Goal: Task Accomplishment & Management: Use online tool/utility

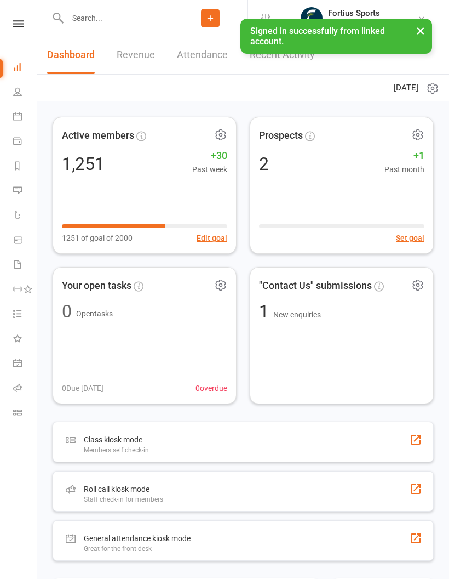
click at [125, 17] on input "text" at bounding box center [118, 17] width 109 height 15
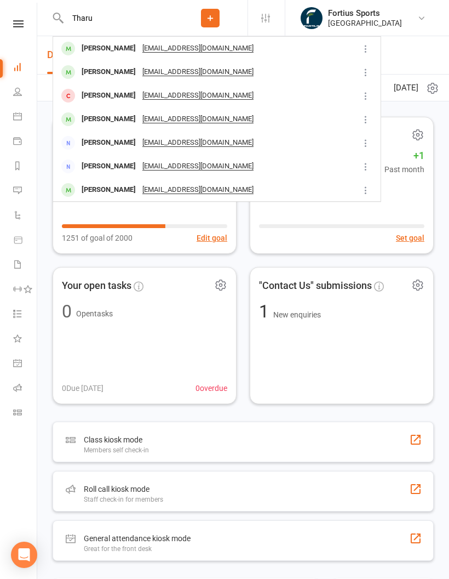
type input "Tharu"
click at [255, 73] on div "Tharun Katharnath katharsaran@gmail.com" at bounding box center [206, 72] width 305 height 22
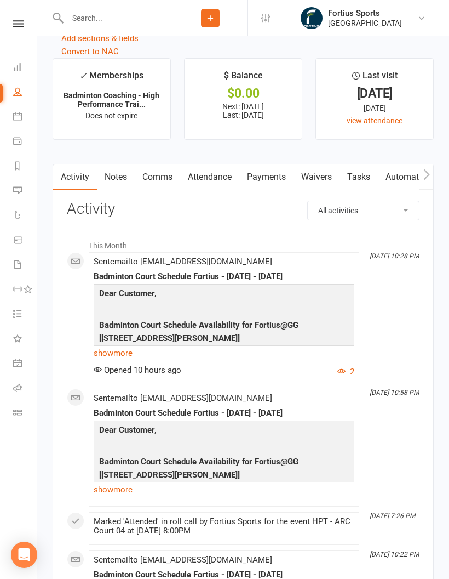
scroll to position [1395, 0]
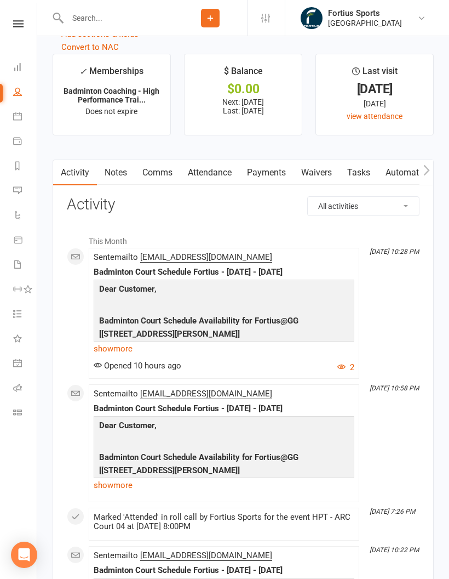
click at [130, 353] on link "show more" at bounding box center [224, 348] width 261 height 15
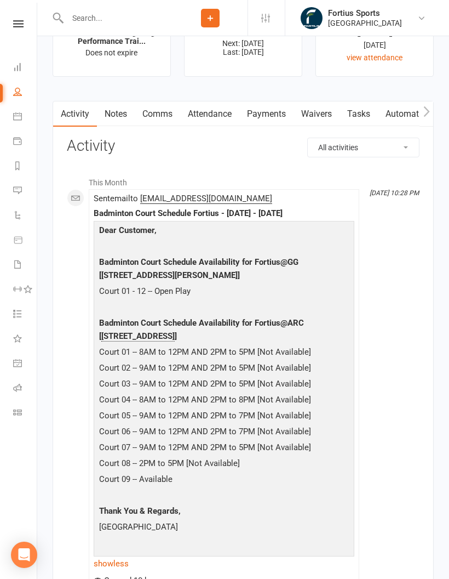
scroll to position [1464, 0]
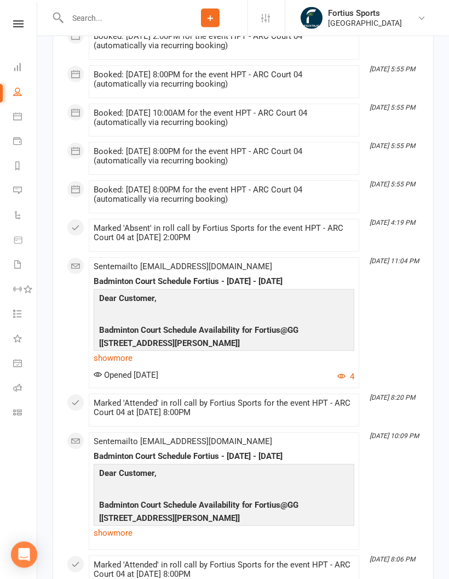
scroll to position [2944, 0]
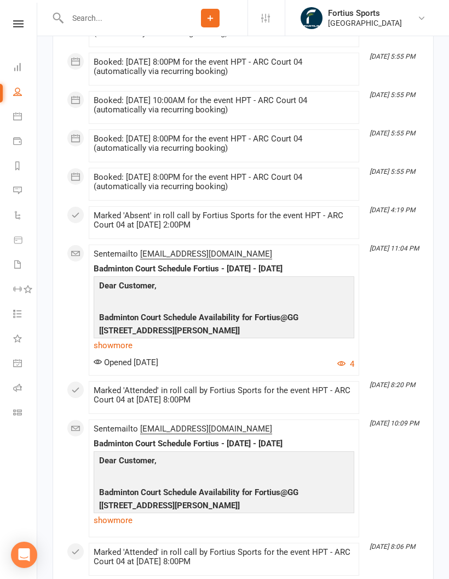
click at [121, 353] on link "show more" at bounding box center [224, 344] width 261 height 15
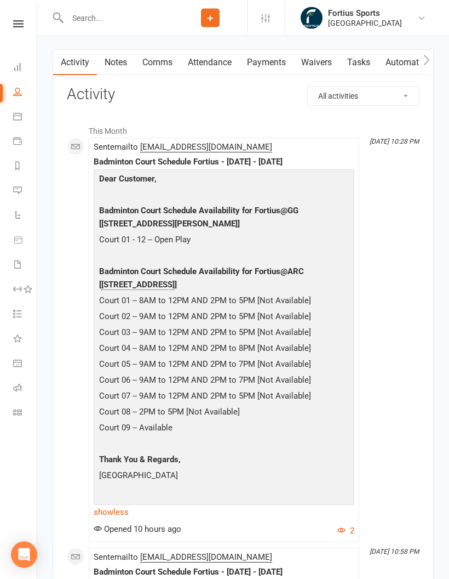
scroll to position [1505, 0]
click at [16, 387] on icon at bounding box center [17, 387] width 9 height 9
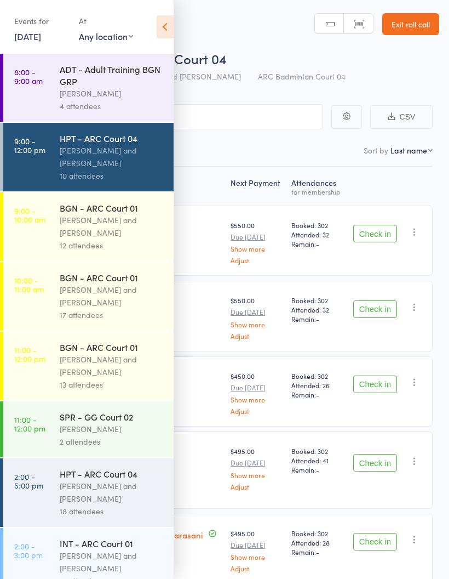
click at [93, 227] on div "Antonio Emanuel and Vinh Nguyen" at bounding box center [112, 226] width 105 height 25
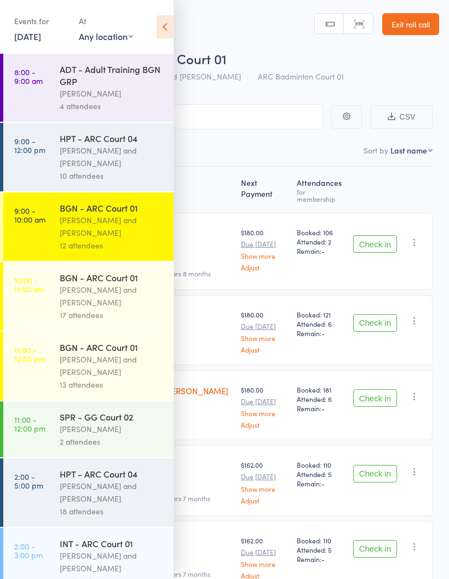
click at [164, 18] on icon at bounding box center [165, 26] width 17 height 23
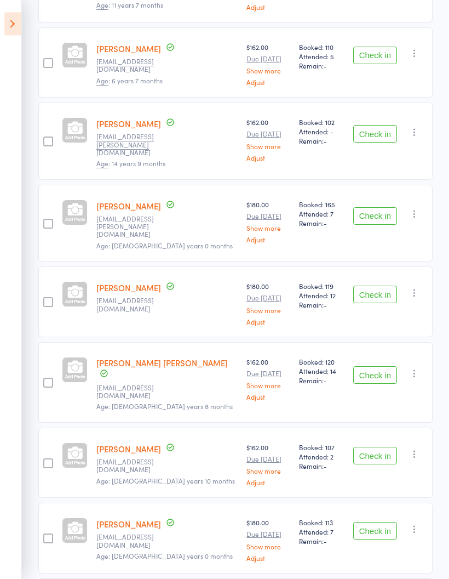
scroll to position [494, 0]
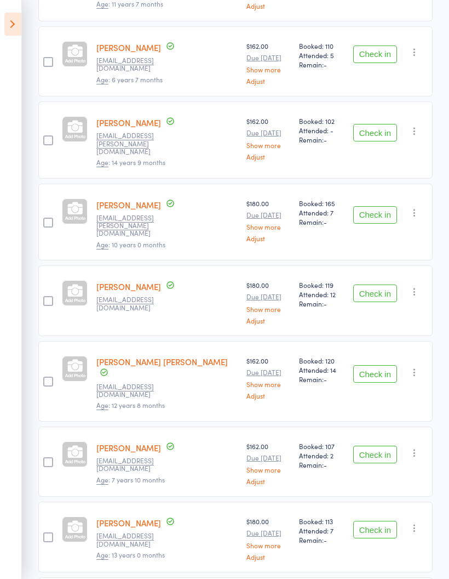
click at [383, 365] on button "Check in" at bounding box center [375, 374] width 44 height 18
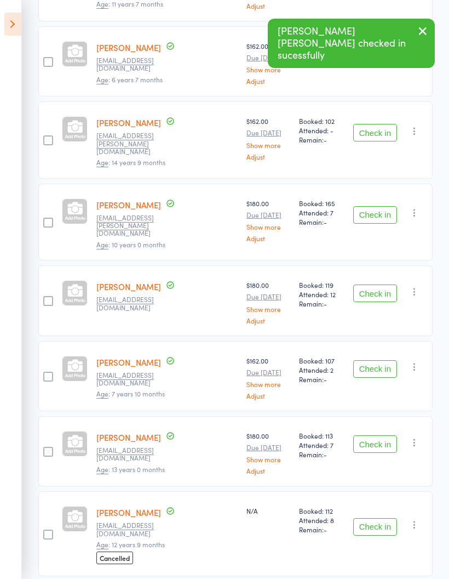
scroll to position [461, 0]
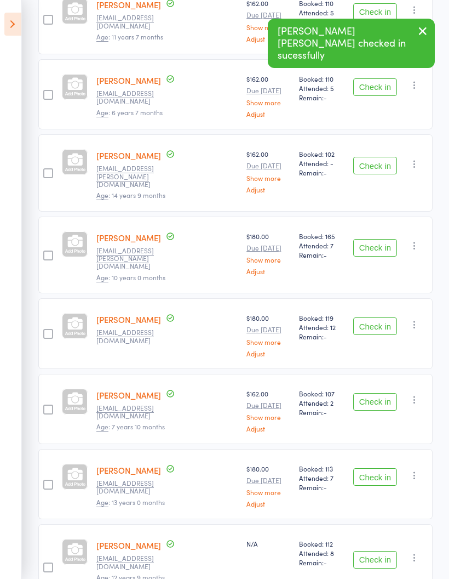
click at [371, 393] on button "Check in" at bounding box center [375, 402] width 44 height 18
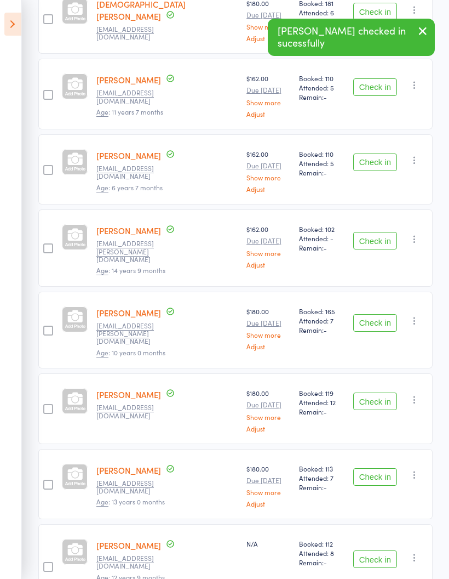
click at [379, 392] on button "Check in" at bounding box center [375, 401] width 44 height 18
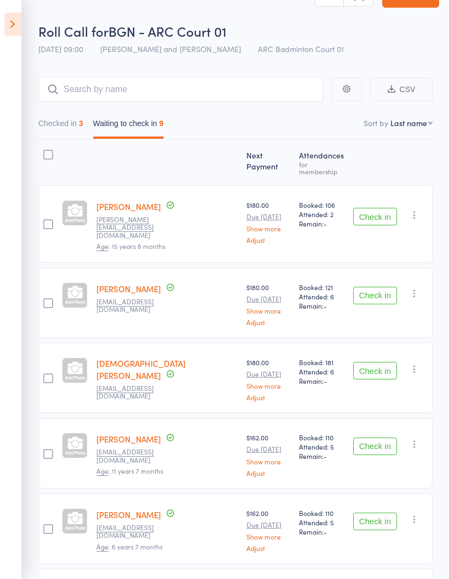
scroll to position [22, 0]
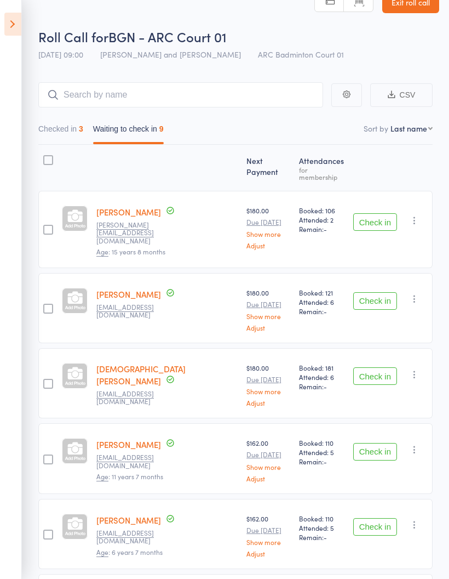
click at [58, 138] on button "Checked in 3" at bounding box center [60, 131] width 45 height 25
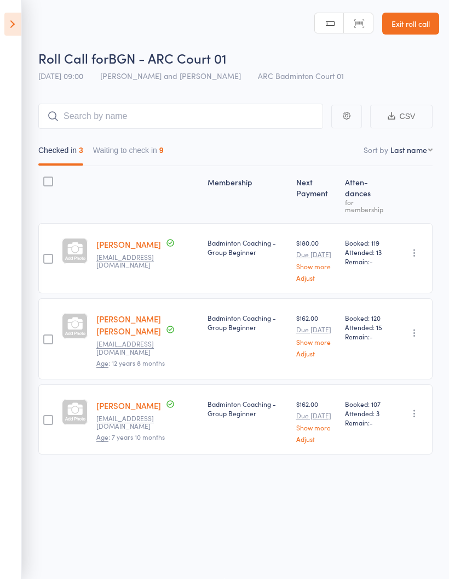
click at [122, 150] on button "Waiting to check in 9" at bounding box center [128, 152] width 71 height 25
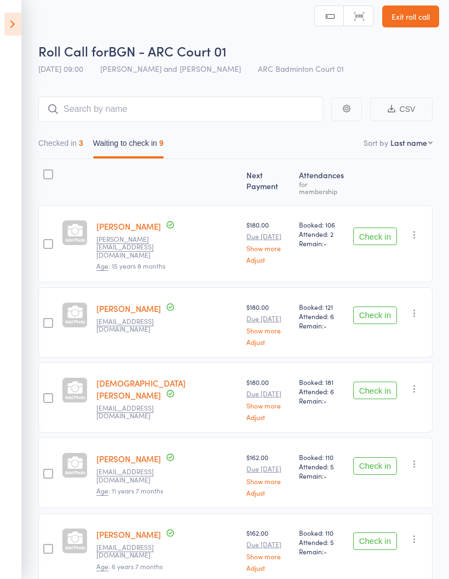
click at [371, 228] on button "Check in" at bounding box center [375, 236] width 44 height 18
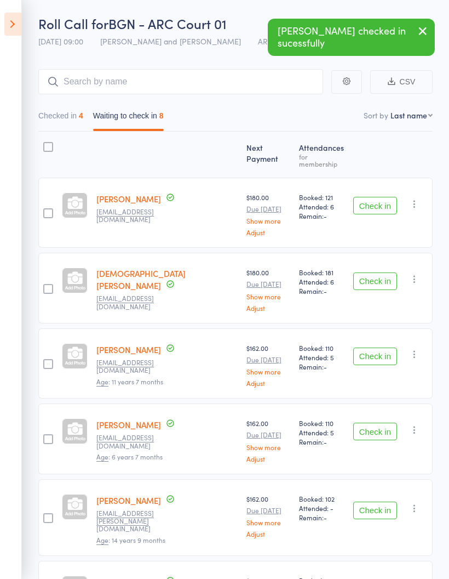
scroll to position [55, 0]
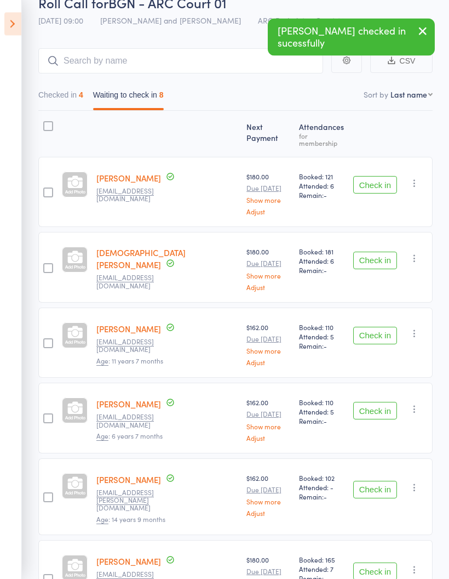
click at [383, 330] on button "Check in" at bounding box center [375, 336] width 44 height 18
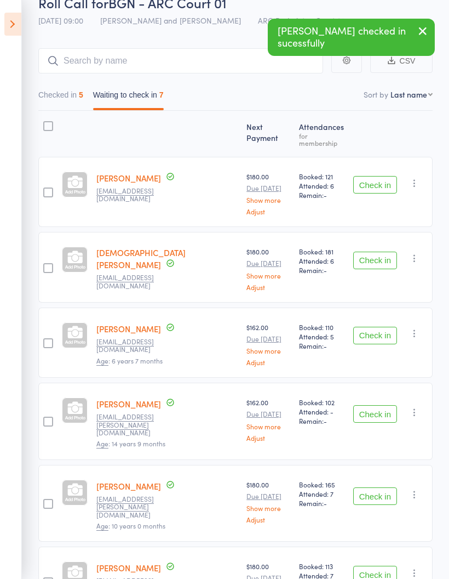
click at [378, 334] on button "Check in" at bounding box center [375, 336] width 44 height 18
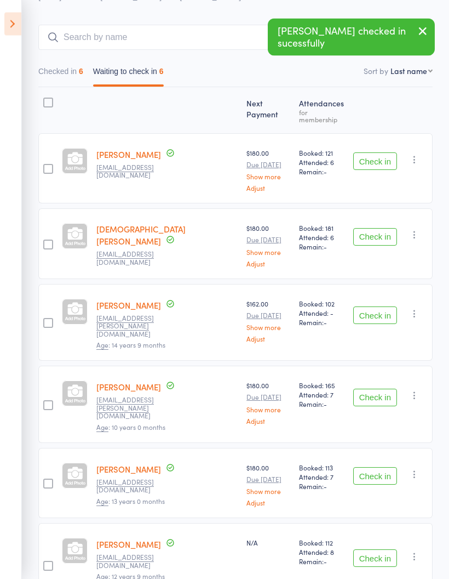
scroll to position [86, 0]
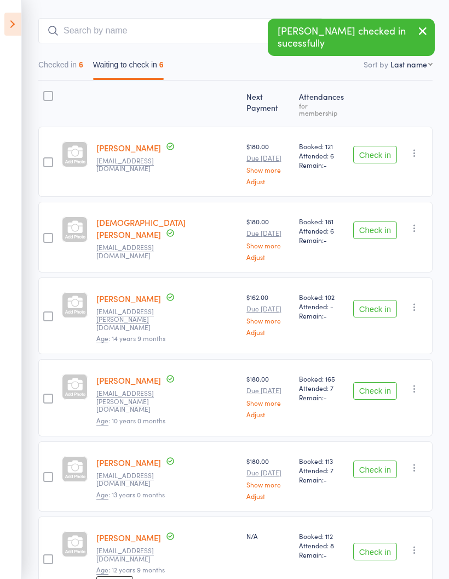
click at [379, 382] on button "Check in" at bounding box center [375, 391] width 44 height 18
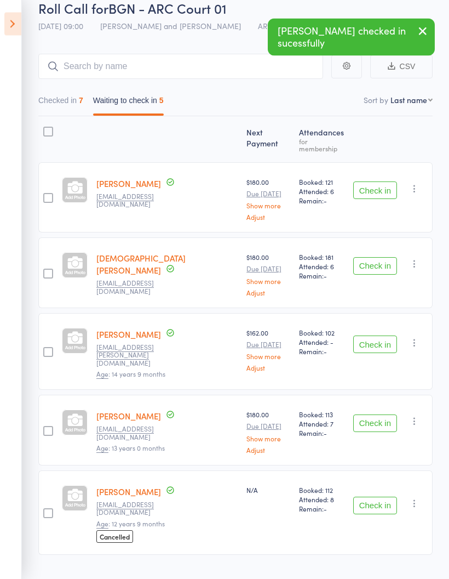
scroll to position [51, 0]
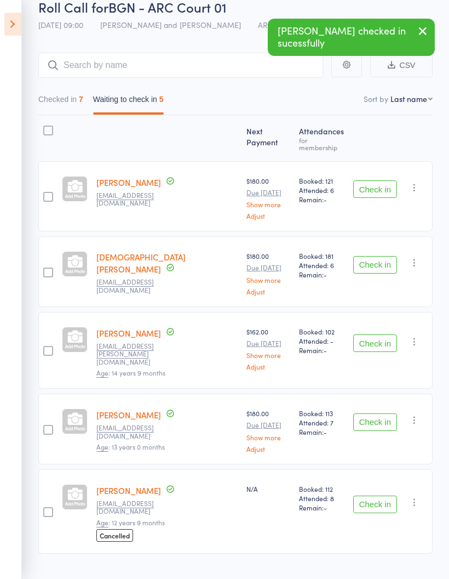
click at [383, 413] on button "Check in" at bounding box center [375, 422] width 44 height 18
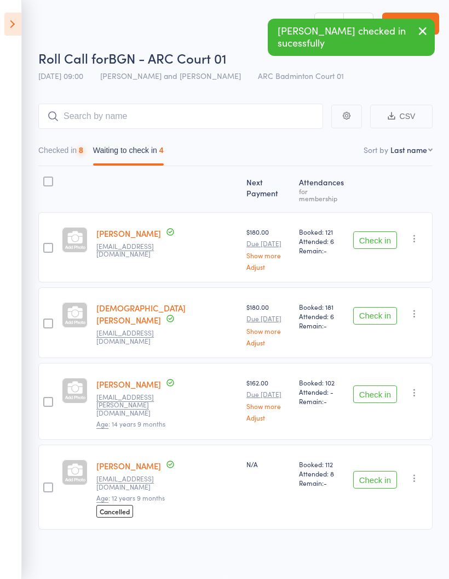
scroll to position [8, 0]
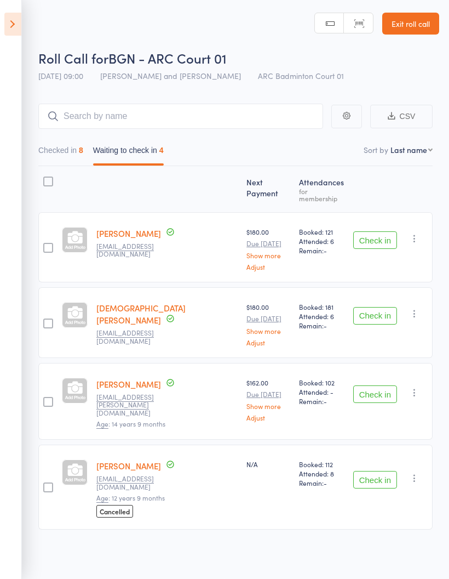
click at [69, 150] on button "Checked in 8" at bounding box center [60, 152] width 45 height 25
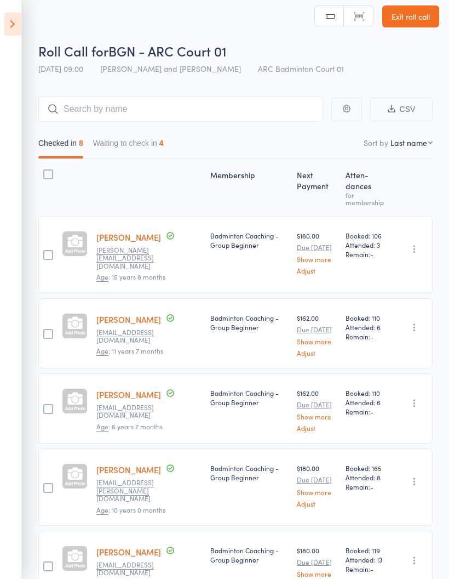
click at [121, 141] on button "Waiting to check in 4" at bounding box center [128, 145] width 71 height 25
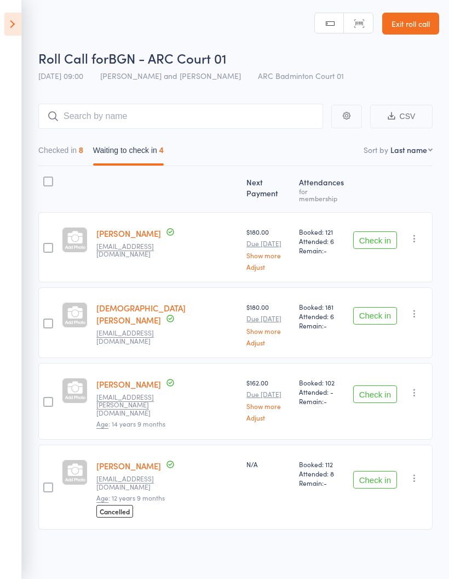
click at [410, 233] on icon "button" at bounding box center [414, 238] width 11 height 11
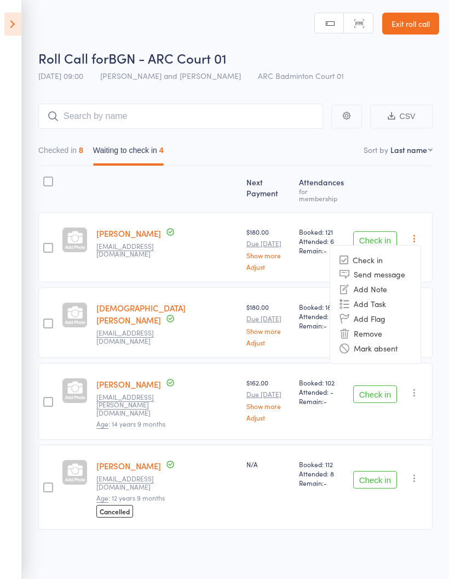
click at [402, 341] on li "Mark absent" at bounding box center [375, 348] width 90 height 15
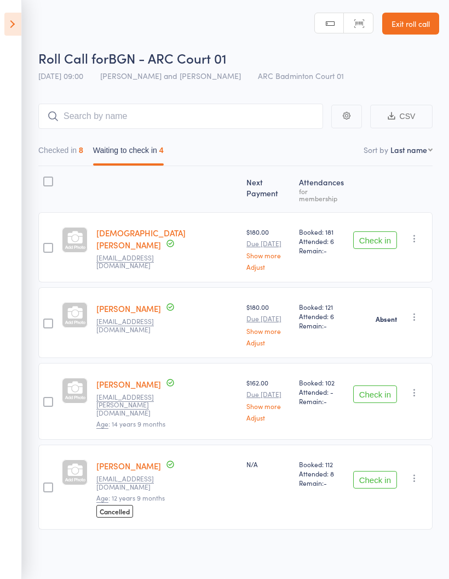
click at [415, 233] on icon "button" at bounding box center [414, 238] width 11 height 11
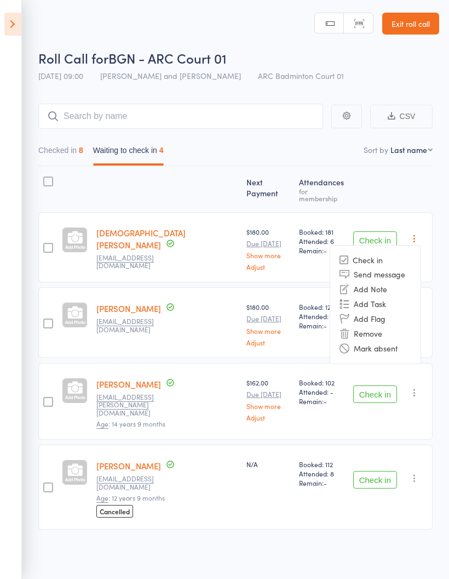
click at [410, 341] on li "Mark absent" at bounding box center [375, 348] width 90 height 15
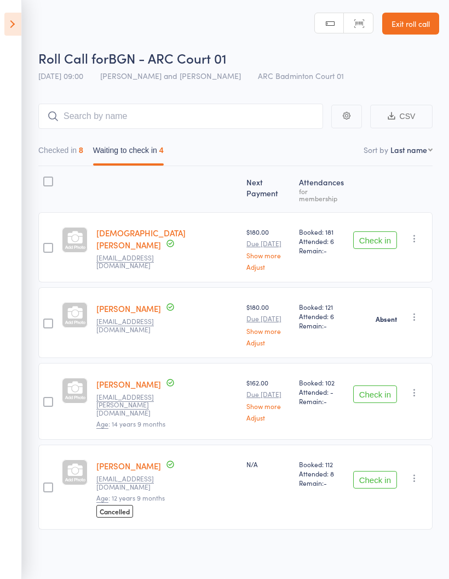
click at [420, 387] on icon "button" at bounding box center [414, 392] width 11 height 11
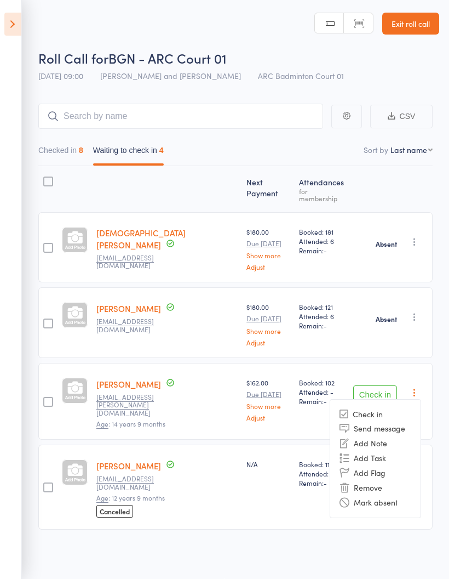
click at [413, 495] on li "Mark absent" at bounding box center [375, 502] width 90 height 15
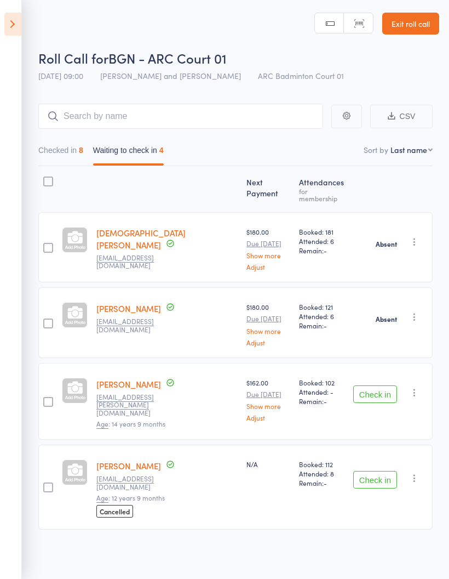
click at [421, 471] on div "Check in Send message Add Note Add Task Add Flag Remove Mark absent" at bounding box center [414, 477] width 13 height 13
click at [419, 472] on icon "button" at bounding box center [414, 477] width 11 height 11
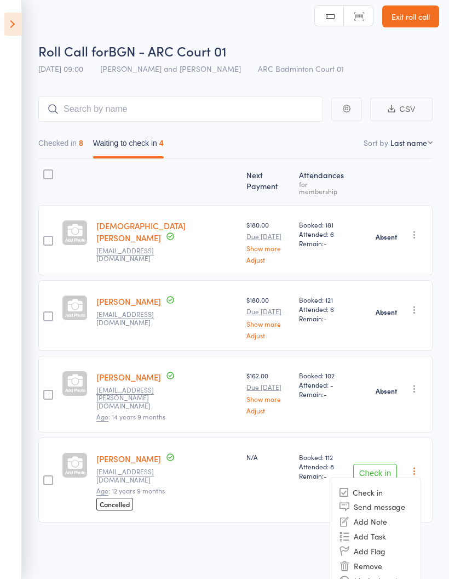
scroll to position [9, 0]
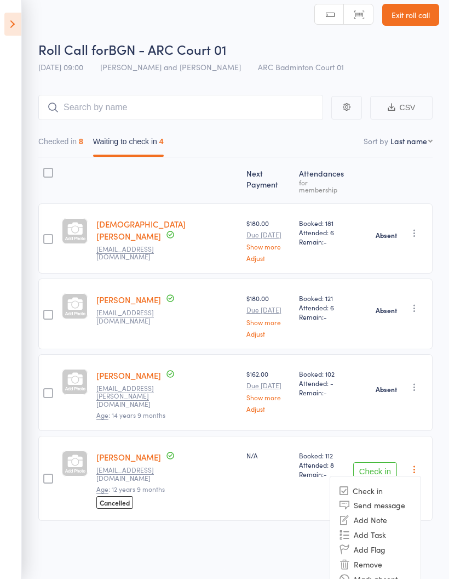
click at [405, 571] on li "Mark absent" at bounding box center [375, 578] width 90 height 15
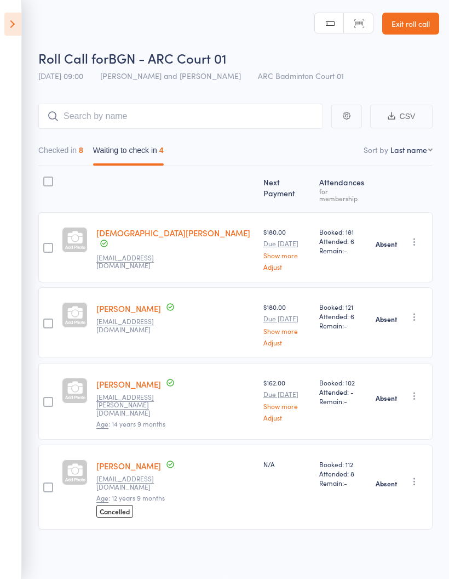
click at [53, 151] on button "Checked in 8" at bounding box center [60, 152] width 45 height 25
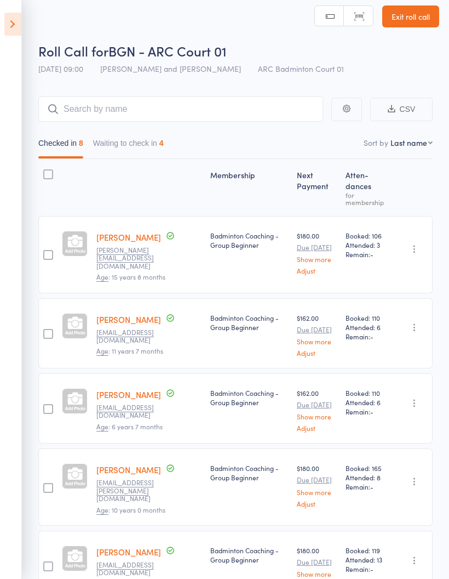
click at [129, 146] on button "Waiting to check in 4" at bounding box center [128, 145] width 71 height 25
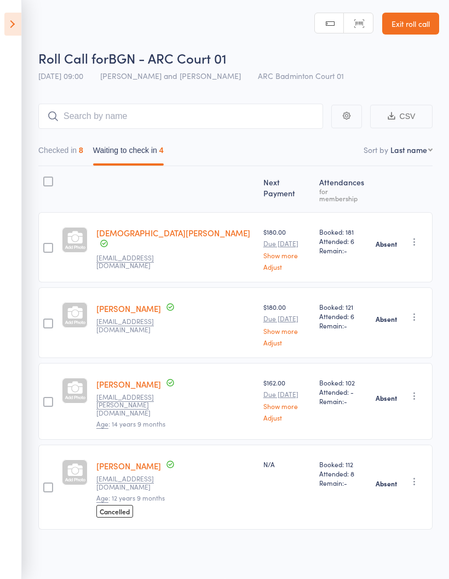
click at [2, 13] on aside "Events for 11 Oct, 2025 11 Oct, 2025 October 2025 Sun Mon Tue Wed Thu Fri Sat 4…" at bounding box center [11, 289] width 22 height 579
click at [8, 25] on icon at bounding box center [12, 24] width 17 height 23
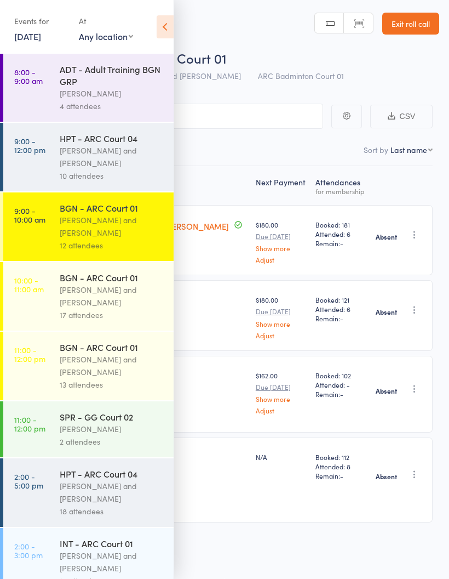
click at [124, 292] on div "[PERSON_NAME] and [PERSON_NAME]" at bounding box center [112, 295] width 105 height 25
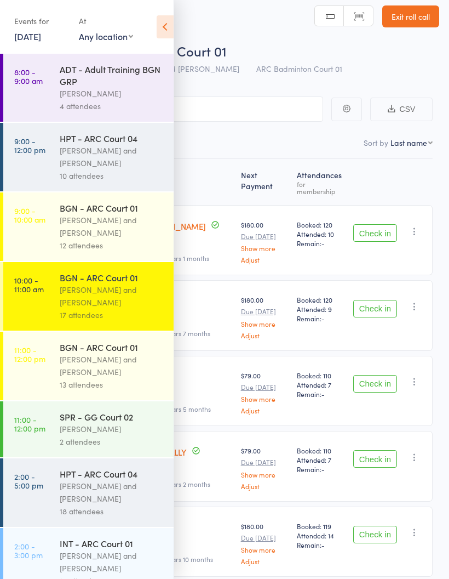
click at [164, 22] on icon at bounding box center [165, 26] width 17 height 23
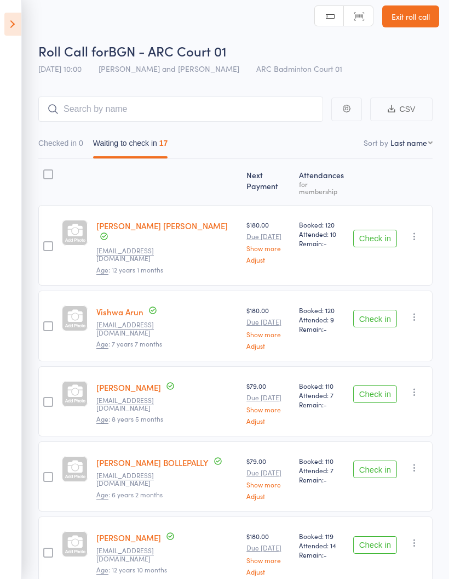
click at [382, 385] on button "Check in" at bounding box center [375, 394] width 44 height 18
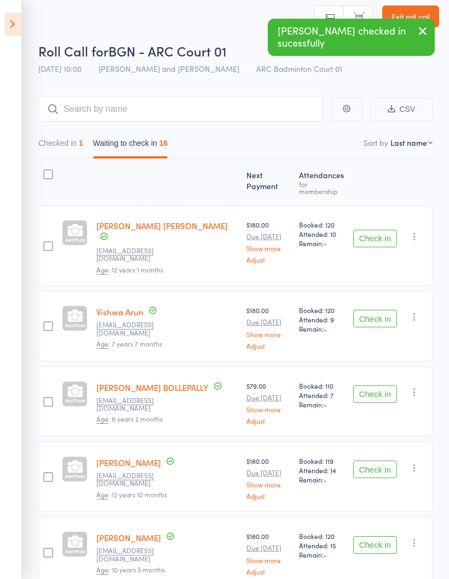
click at [382, 385] on button "Check in" at bounding box center [375, 394] width 44 height 18
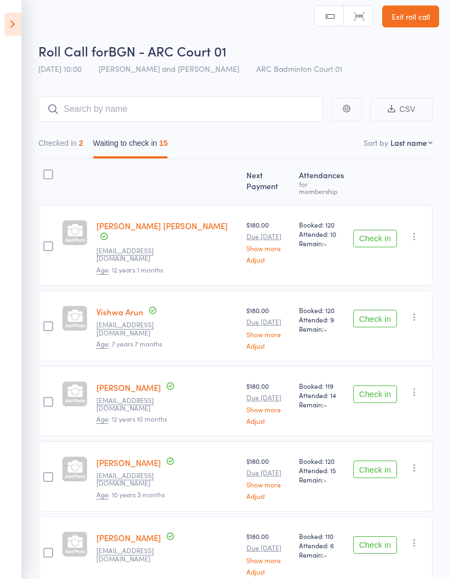
click at [424, 568] on div "Check in Check in Send message Add Note Add Task Add Flag Remove Mark absent" at bounding box center [391, 551] width 84 height 70
click at [82, 366] on div at bounding box center [75, 401] width 35 height 70
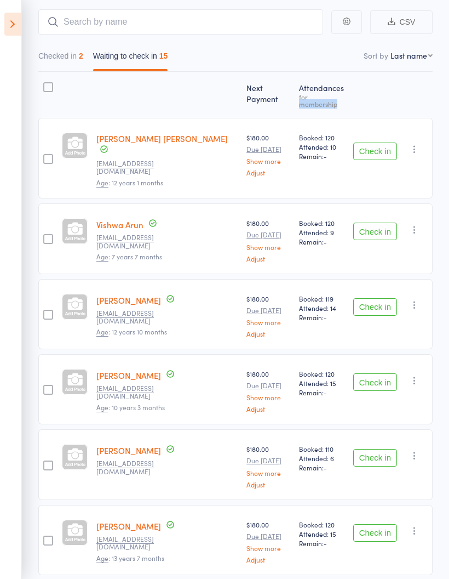
scroll to position [98, 0]
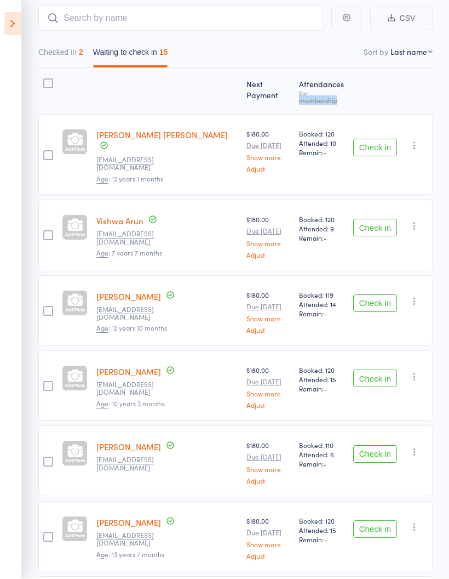
click at [377, 445] on button "Check in" at bounding box center [375, 454] width 44 height 18
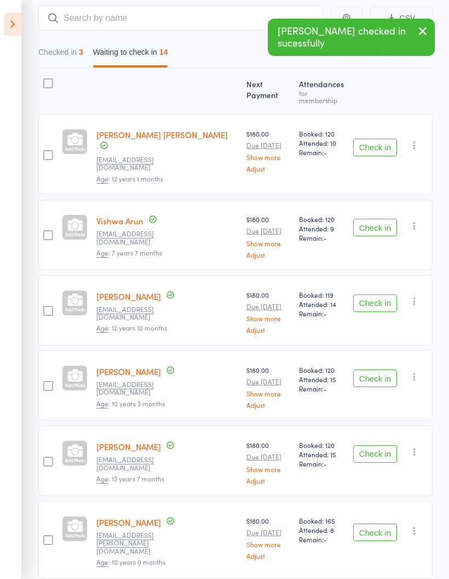
click at [377, 369] on button "Check in" at bounding box center [375, 378] width 44 height 18
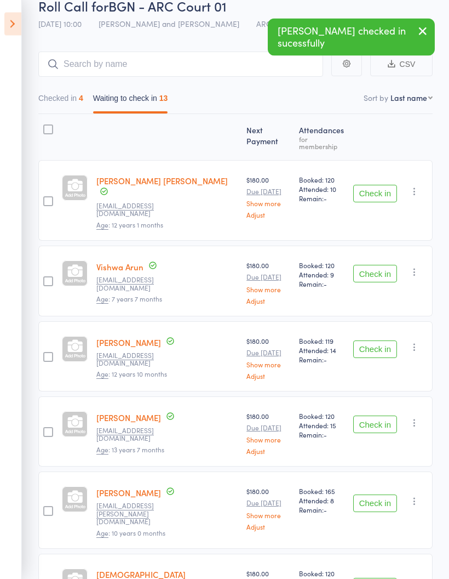
scroll to position [50, 0]
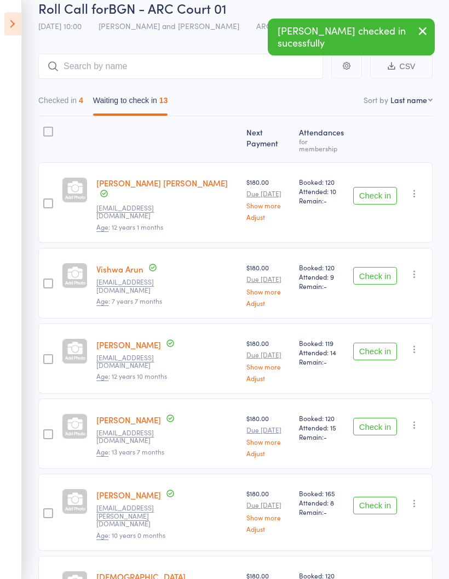
click at [9, 24] on icon at bounding box center [12, 24] width 17 height 23
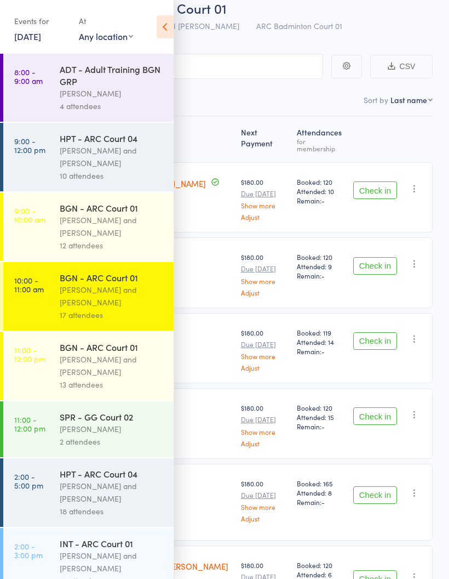
click at [118, 222] on div "[PERSON_NAME] and [PERSON_NAME]" at bounding box center [112, 226] width 105 height 25
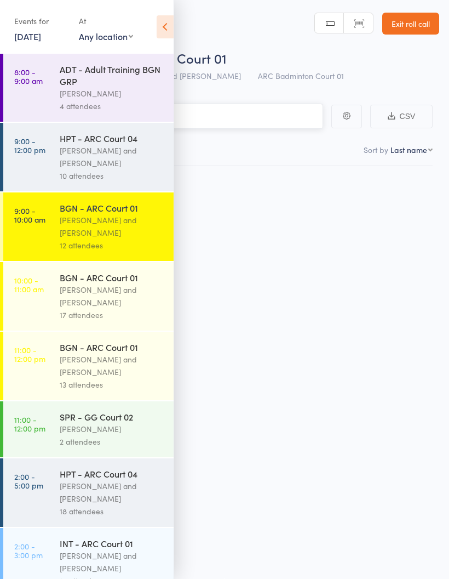
scroll to position [8, 0]
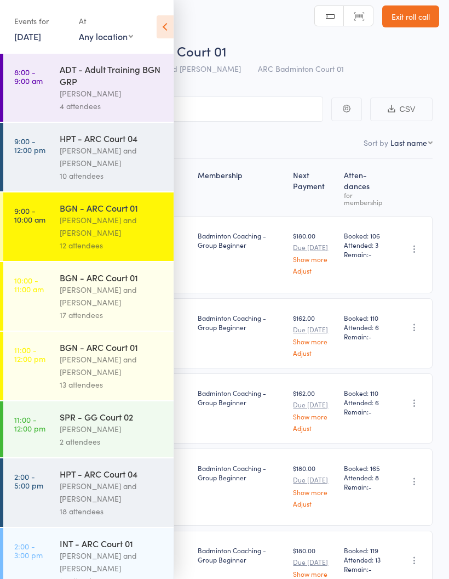
click at [165, 28] on icon at bounding box center [165, 26] width 17 height 23
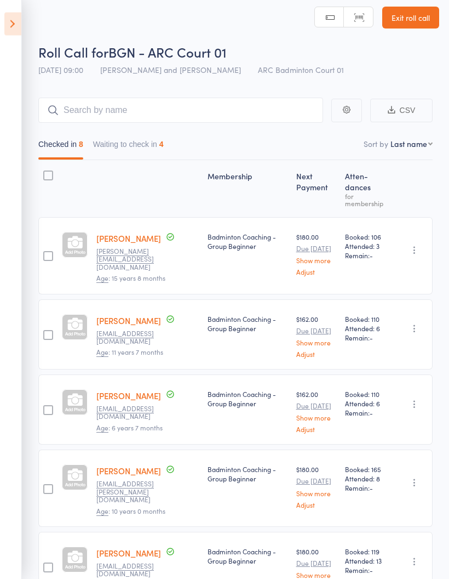
scroll to position [0, 0]
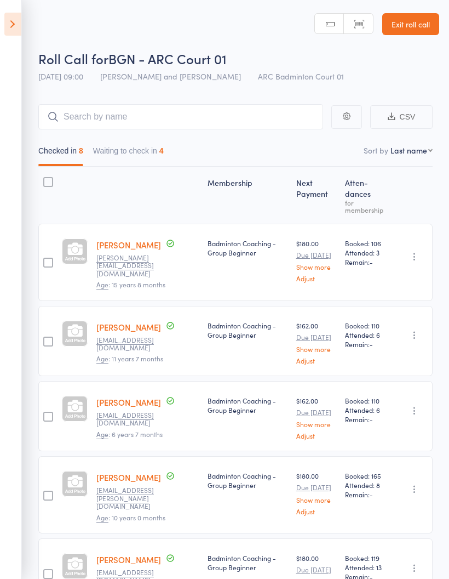
click at [5, 22] on icon at bounding box center [12, 24] width 17 height 23
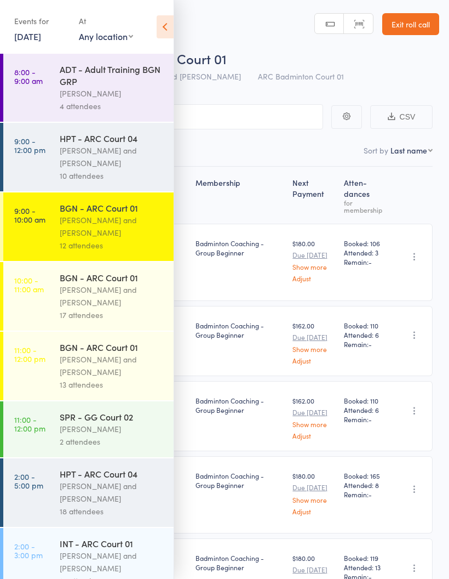
click at [159, 24] on icon at bounding box center [165, 26] width 17 height 23
click at [163, 29] on icon at bounding box center [165, 26] width 17 height 23
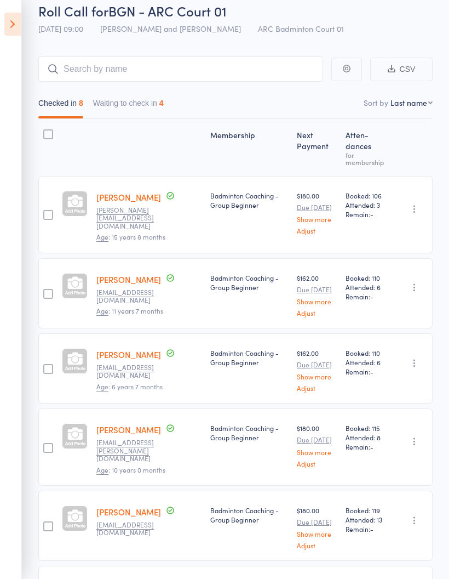
click at [134, 106] on button "Waiting to check in 4" at bounding box center [128, 105] width 71 height 25
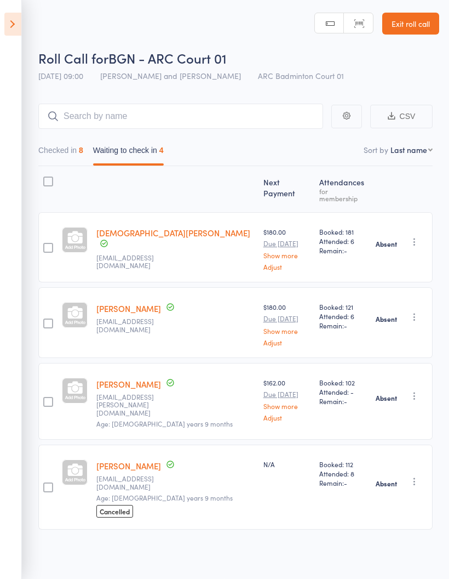
scroll to position [8, 0]
click at [65, 146] on button "Checked in 8" at bounding box center [60, 152] width 45 height 25
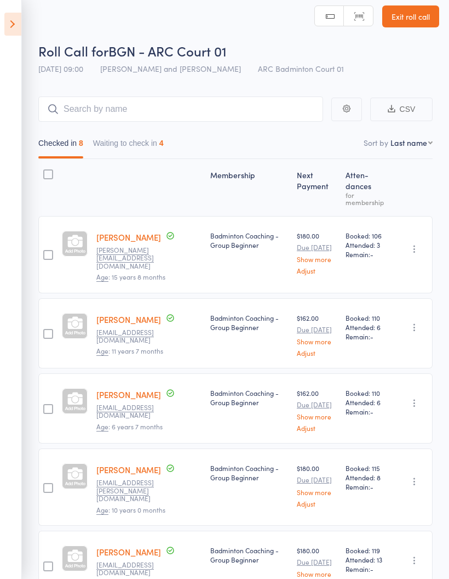
click at [15, 33] on icon at bounding box center [12, 24] width 17 height 23
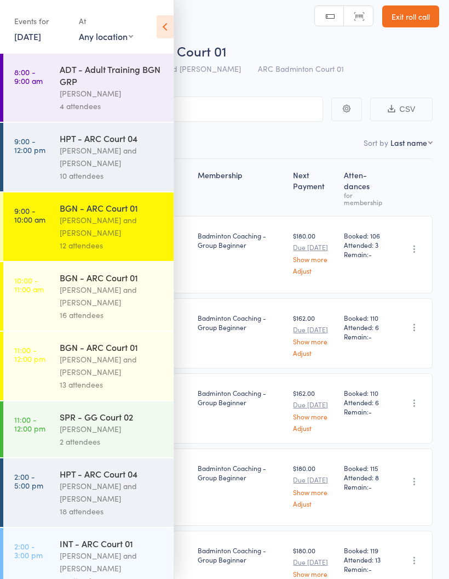
click at [115, 300] on div "[PERSON_NAME] and [PERSON_NAME]" at bounding box center [112, 295] width 105 height 25
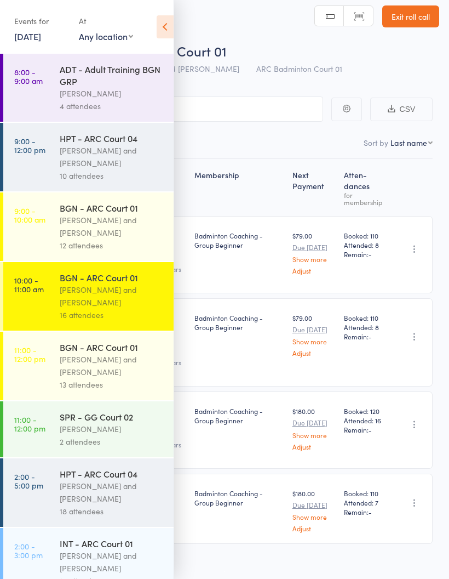
click at [157, 33] on icon at bounding box center [165, 26] width 17 height 23
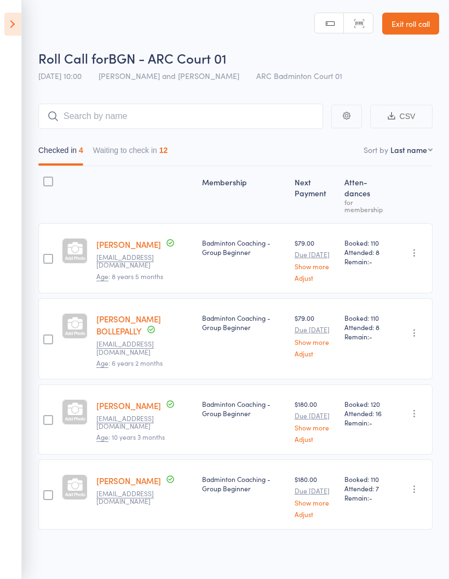
click at [135, 148] on button "Waiting to check in 12" at bounding box center [130, 152] width 75 height 25
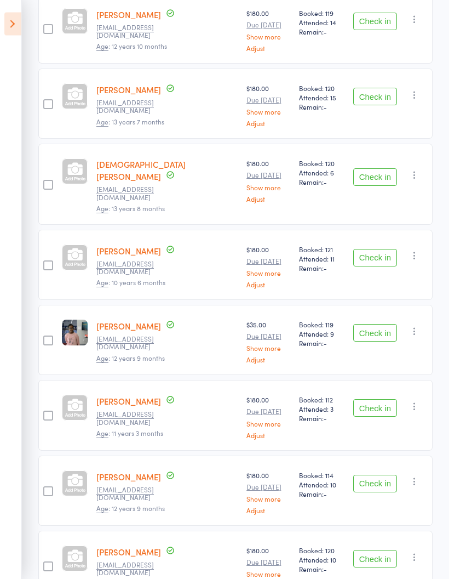
scroll to position [380, 0]
click at [385, 399] on button "Check in" at bounding box center [375, 408] width 44 height 18
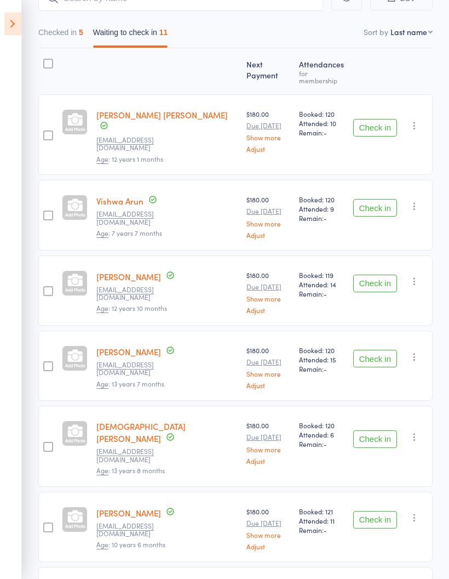
scroll to position [99, 0]
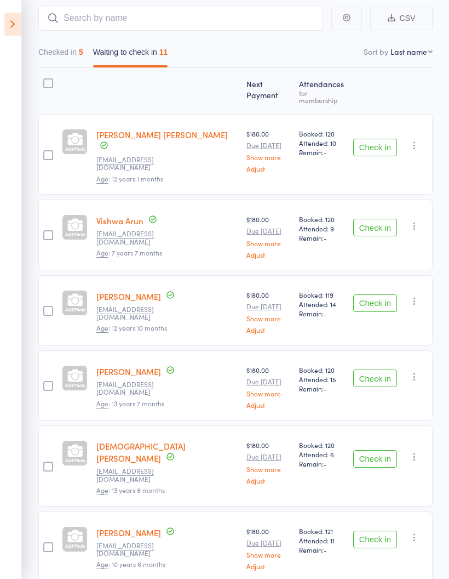
click at [376, 219] on button "Check in" at bounding box center [375, 228] width 44 height 18
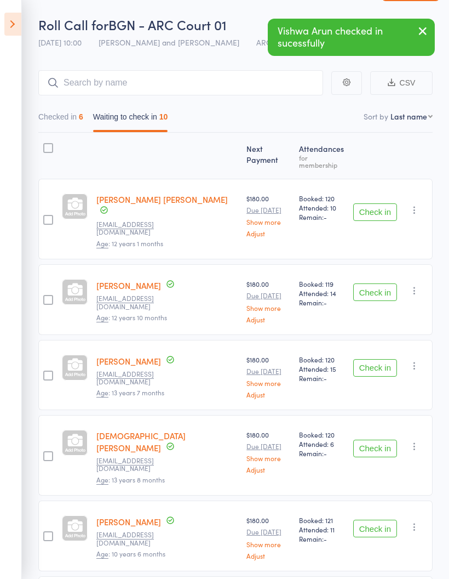
scroll to position [51, 0]
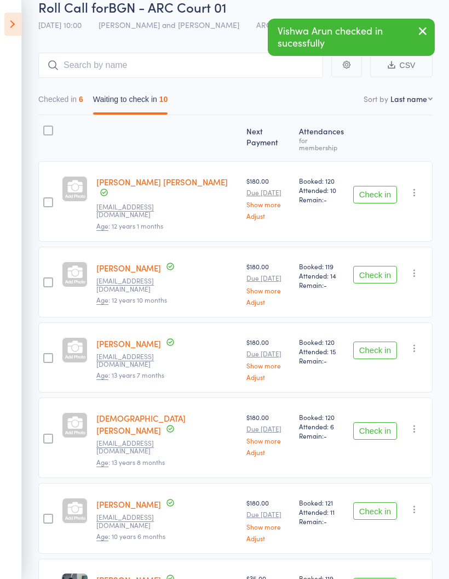
click at [70, 105] on button "Checked in 6" at bounding box center [60, 101] width 45 height 25
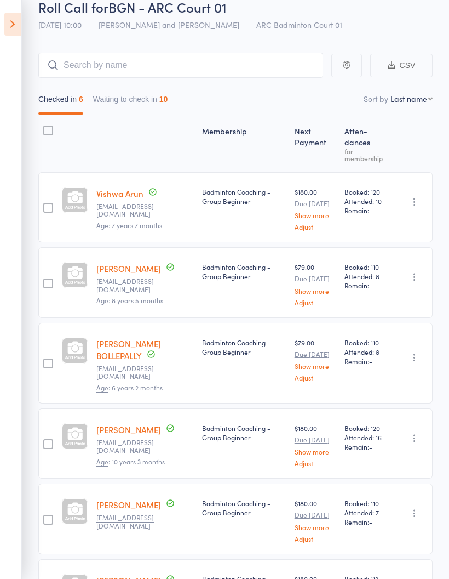
click at [138, 94] on button "Waiting to check in 10" at bounding box center [130, 101] width 75 height 25
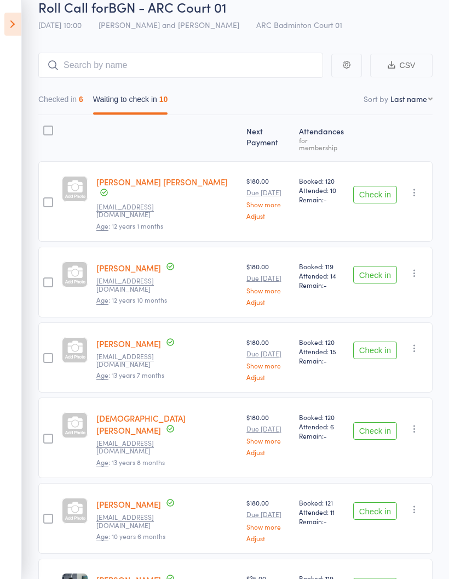
click at [382, 341] on button "Check in" at bounding box center [375, 350] width 44 height 18
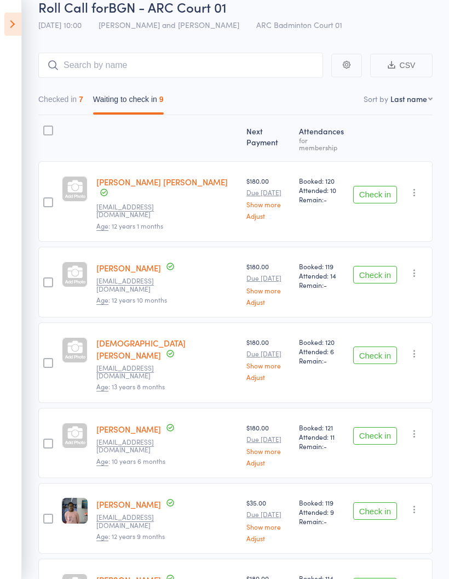
click at [373, 266] on button "Check in" at bounding box center [375, 275] width 44 height 18
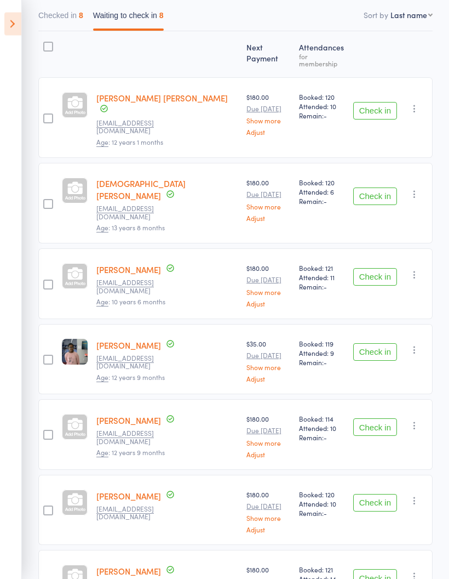
click at [380, 419] on button "Check in" at bounding box center [375, 428] width 44 height 18
click at [378, 343] on button "Check in" at bounding box center [375, 352] width 44 height 18
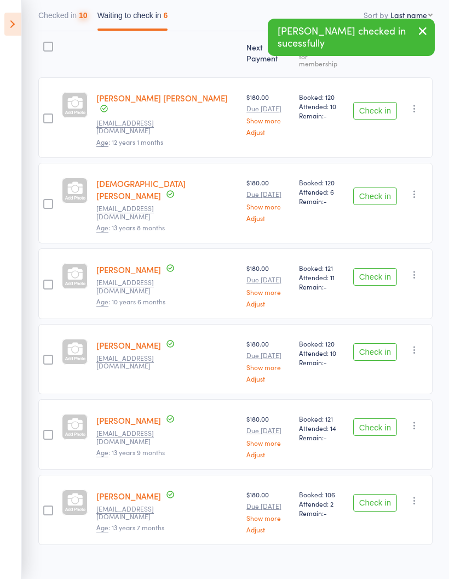
scroll to position [123, 0]
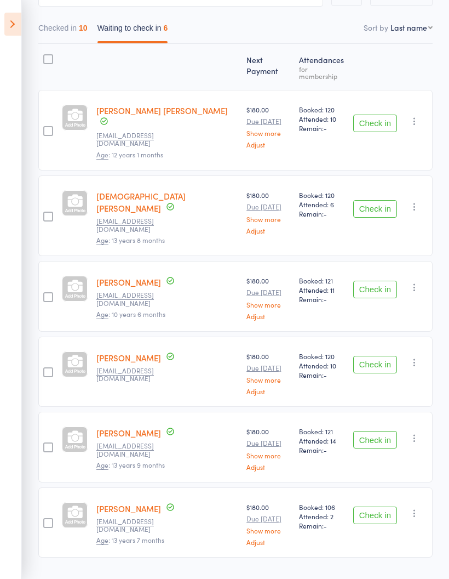
click at [384, 115] on button "Check in" at bounding box center [375, 124] width 44 height 18
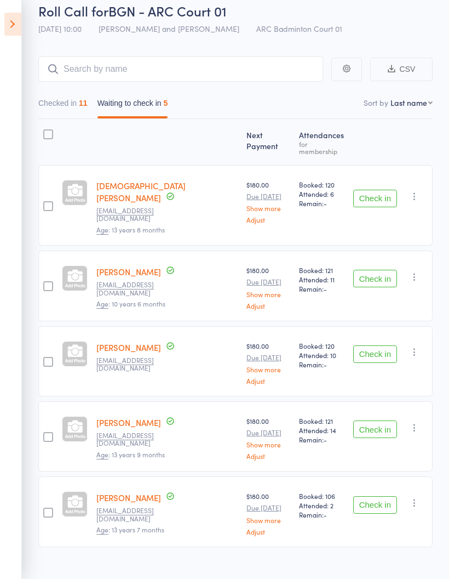
click at [379, 420] on button "Check in" at bounding box center [375, 429] width 44 height 18
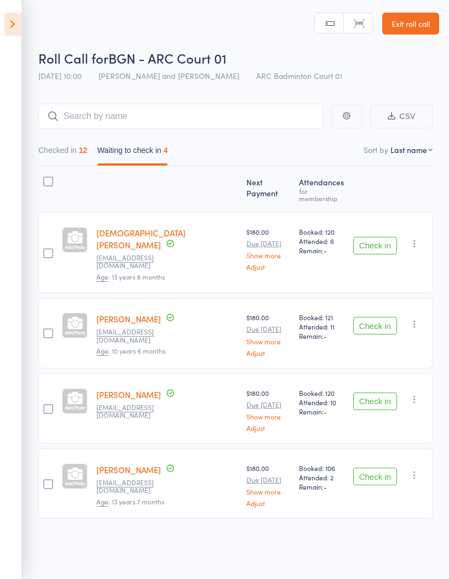
scroll to position [0, 0]
click at [368, 317] on button "Check in" at bounding box center [375, 326] width 44 height 18
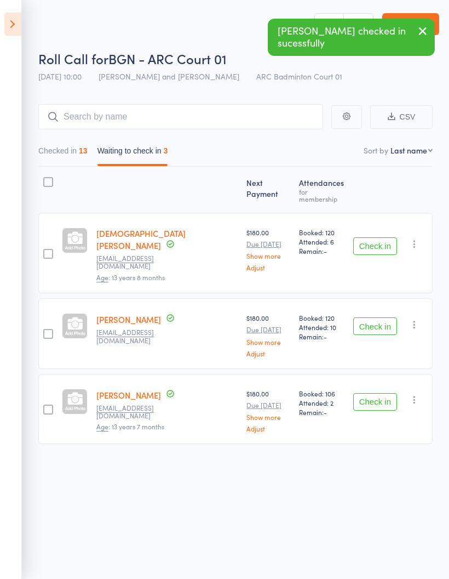
click at [382, 317] on button "Check in" at bounding box center [375, 326] width 44 height 18
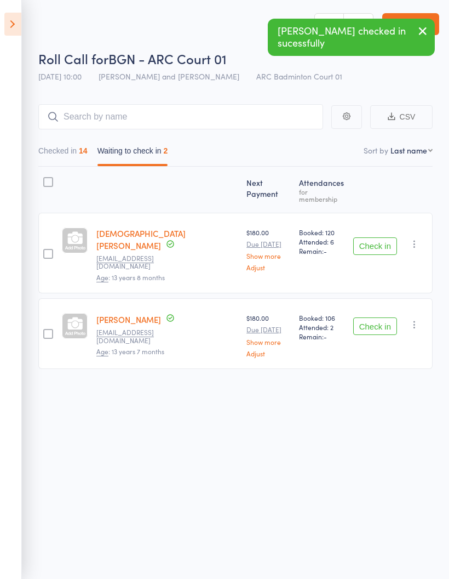
click at [58, 139] on div "Checked in 14 Waiting to check in 2" at bounding box center [235, 147] width 394 height 37
click at [147, 159] on button "Waiting to check in 2" at bounding box center [133, 153] width 71 height 25
click at [83, 153] on div "14" at bounding box center [83, 150] width 9 height 9
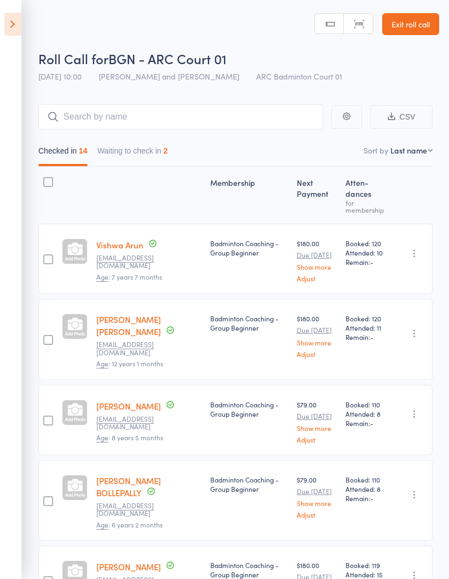
click at [134, 154] on button "Waiting to check in 2" at bounding box center [133, 153] width 71 height 25
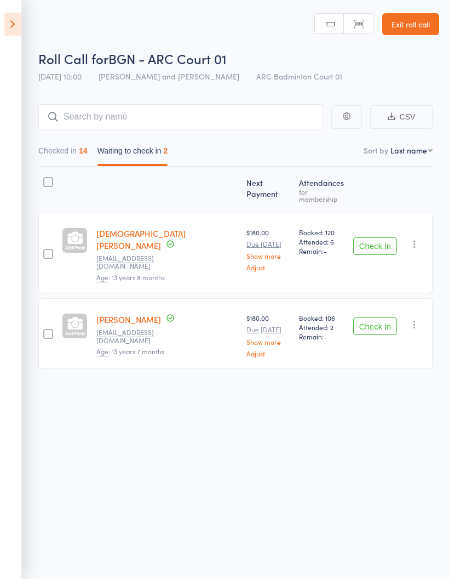
click at [417, 238] on icon "button" at bounding box center [414, 243] width 11 height 11
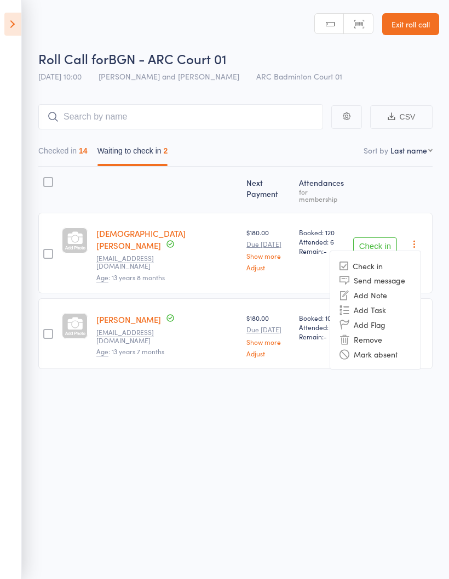
click at [409, 346] on li "Mark absent" at bounding box center [375, 353] width 90 height 15
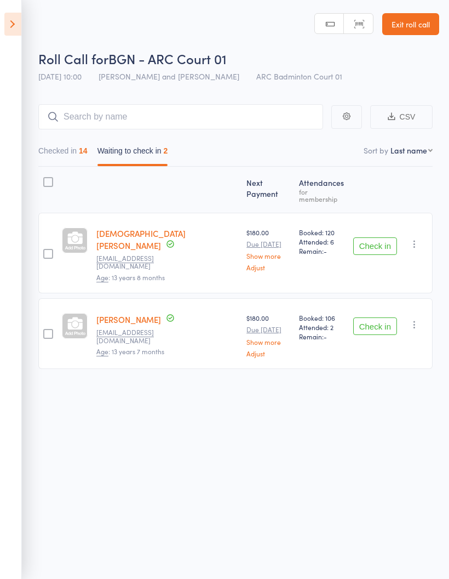
click at [417, 319] on icon "button" at bounding box center [414, 324] width 11 height 11
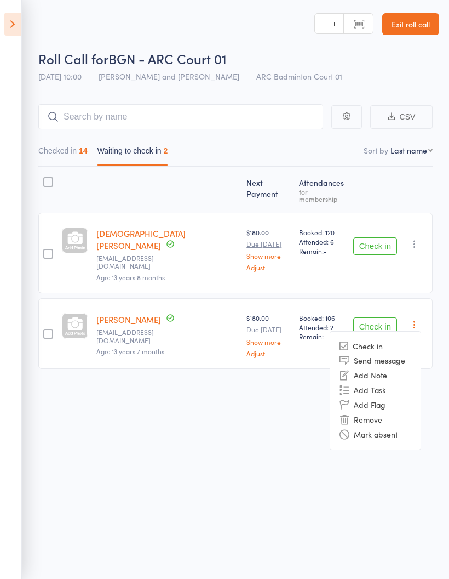
click at [407, 427] on li "Mark absent" at bounding box center [375, 434] width 90 height 15
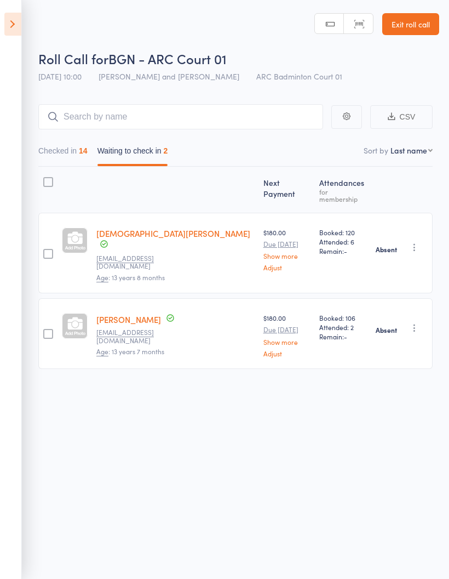
click at [5, 13] on icon at bounding box center [12, 24] width 17 height 23
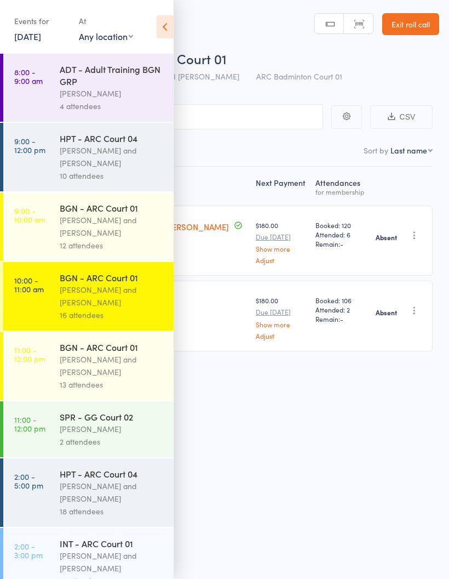
click at [100, 371] on div "[PERSON_NAME] and [PERSON_NAME]" at bounding box center [112, 365] width 105 height 25
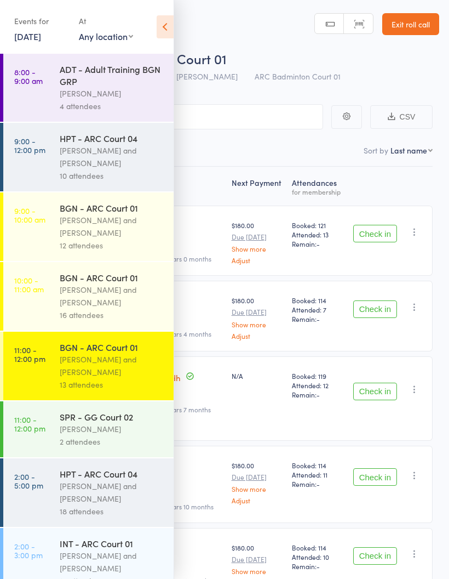
click at [165, 22] on icon at bounding box center [165, 26] width 17 height 23
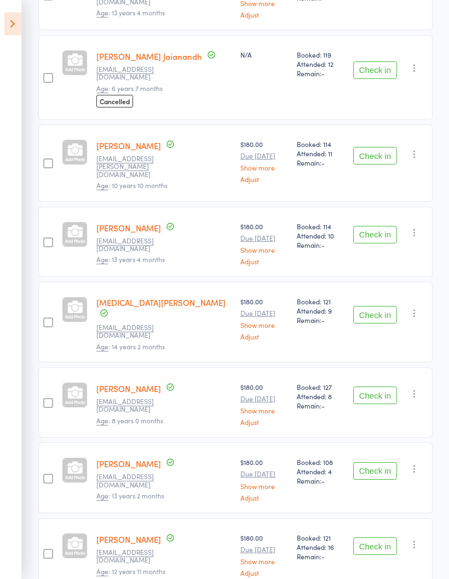
scroll to position [328, 0]
click at [380, 147] on button "Check in" at bounding box center [375, 156] width 44 height 18
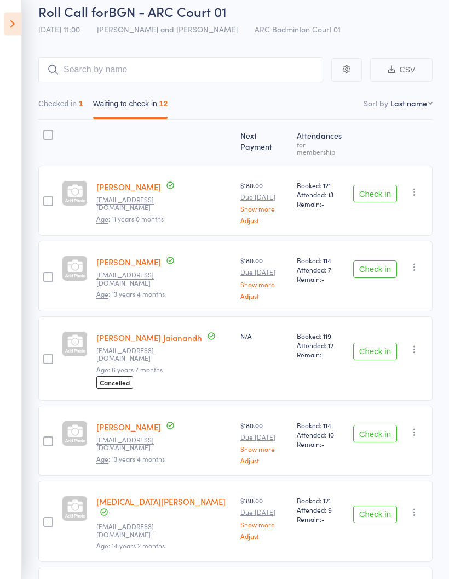
scroll to position [55, 0]
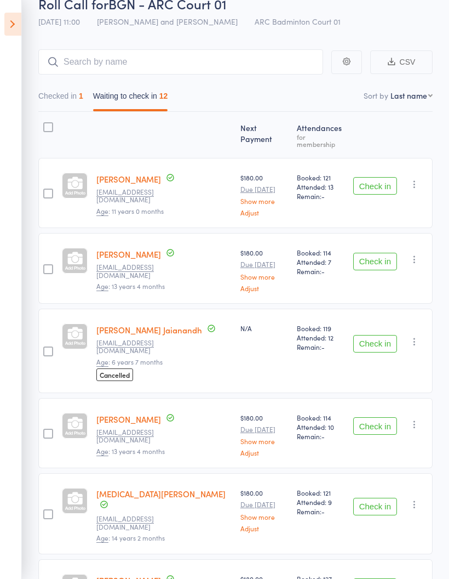
click at [355, 44] on main "CSV Checked in 1 Waiting to check in 12 Sort by Last name First name Last name …" at bounding box center [224, 584] width 449 height 1103
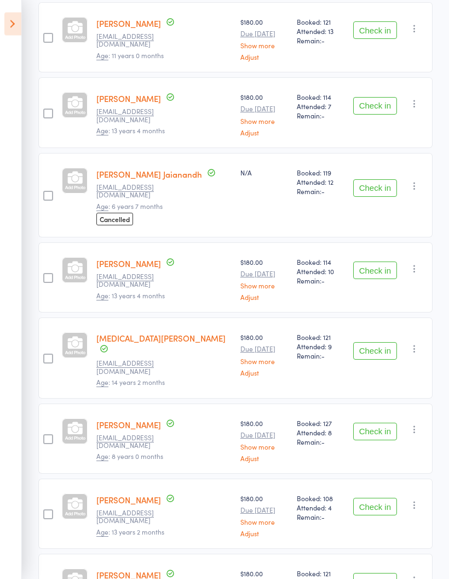
scroll to position [210, 0]
click at [385, 261] on button "Check in" at bounding box center [375, 270] width 44 height 18
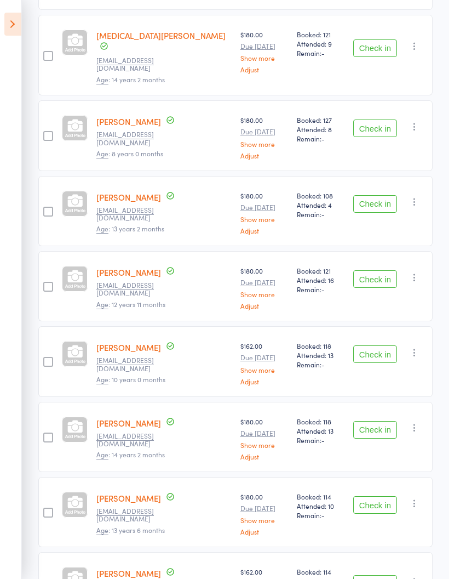
scroll to position [461, 0]
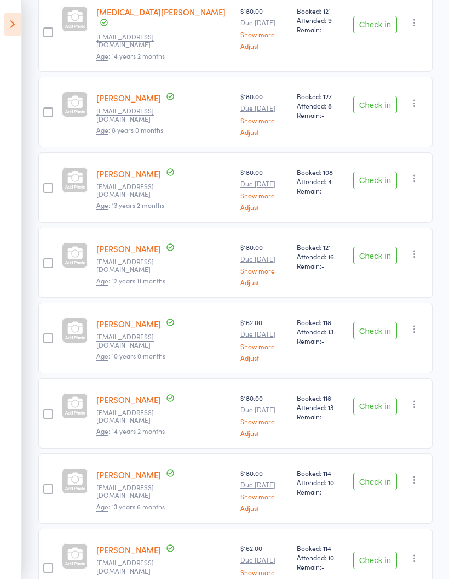
click at [383, 472] on button "Check in" at bounding box center [375, 481] width 44 height 18
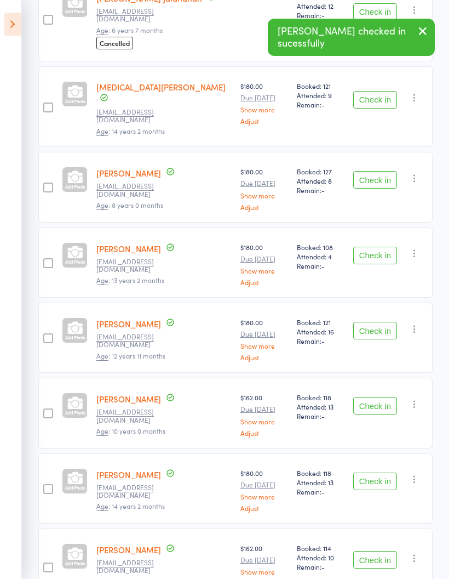
click at [370, 551] on button "Check in" at bounding box center [375, 560] width 44 height 18
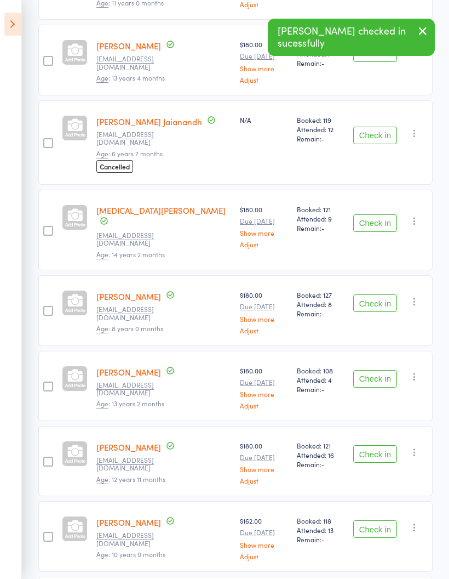
scroll to position [262, 0]
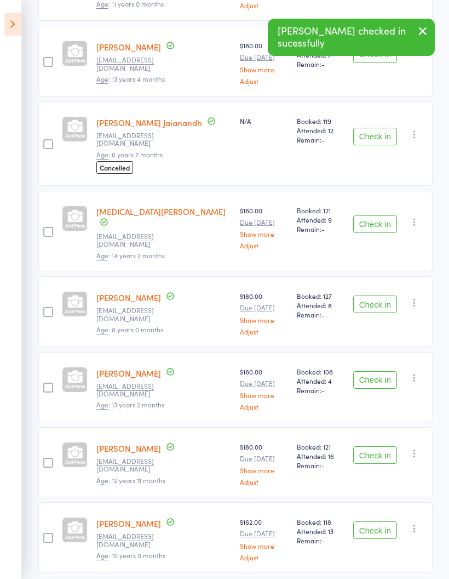
click at [377, 446] on button "Check in" at bounding box center [375, 455] width 44 height 18
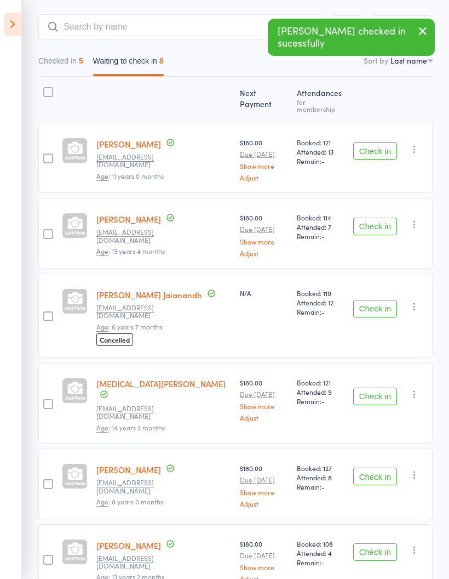
scroll to position [92, 0]
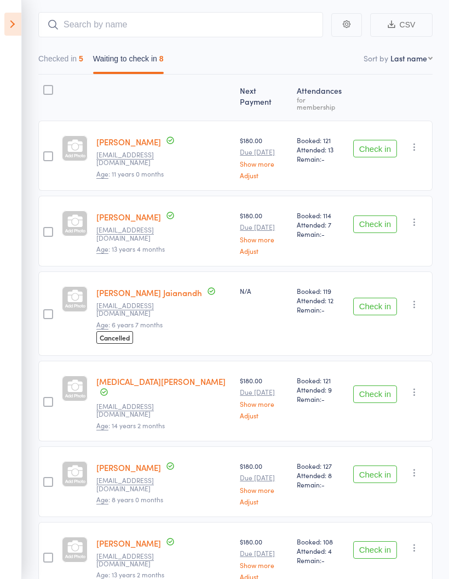
click at [379, 215] on button "Check in" at bounding box center [375, 224] width 44 height 18
